Goal: Find specific page/section: Find specific page/section

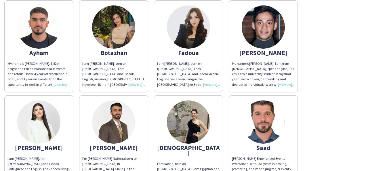
scroll to position [195, 0]
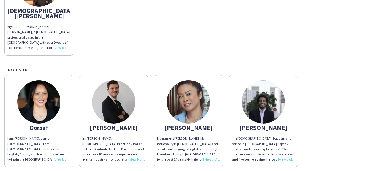
scroll to position [758, 0]
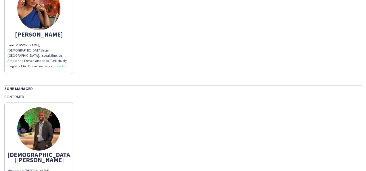
scroll to position [691, 0]
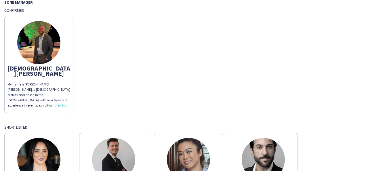
click at [12, 8] on div "Confirmed" at bounding box center [183, 10] width 358 height 5
